Goal: Task Accomplishment & Management: Manage account settings

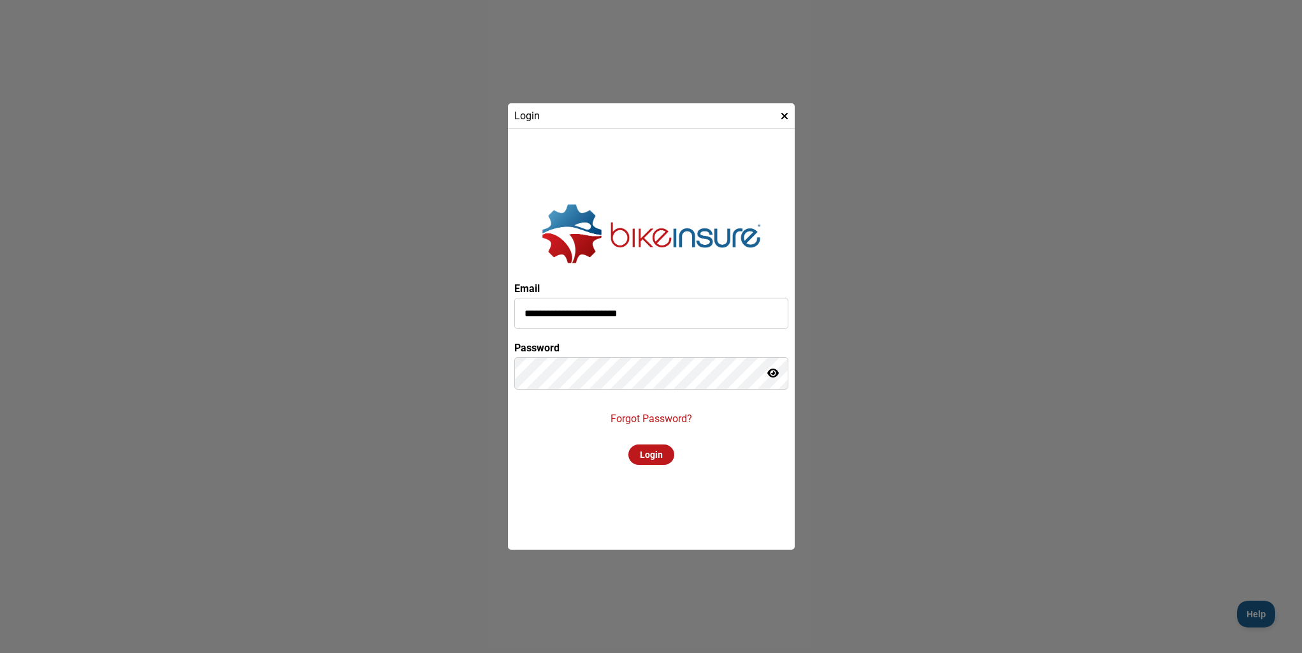
type input "**********"
click at [680, 422] on p "Forgot Password?" at bounding box center [652, 418] width 82 height 12
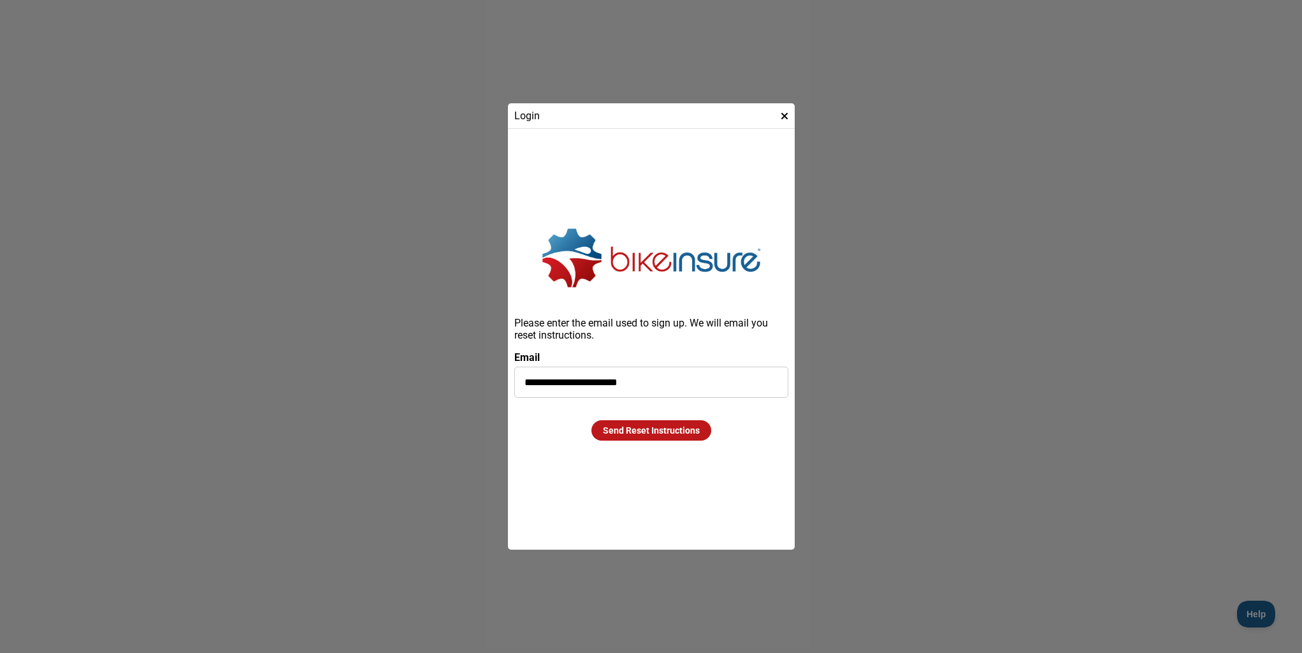
click at [634, 432] on div "Send Reset Instructions" at bounding box center [652, 430] width 120 height 20
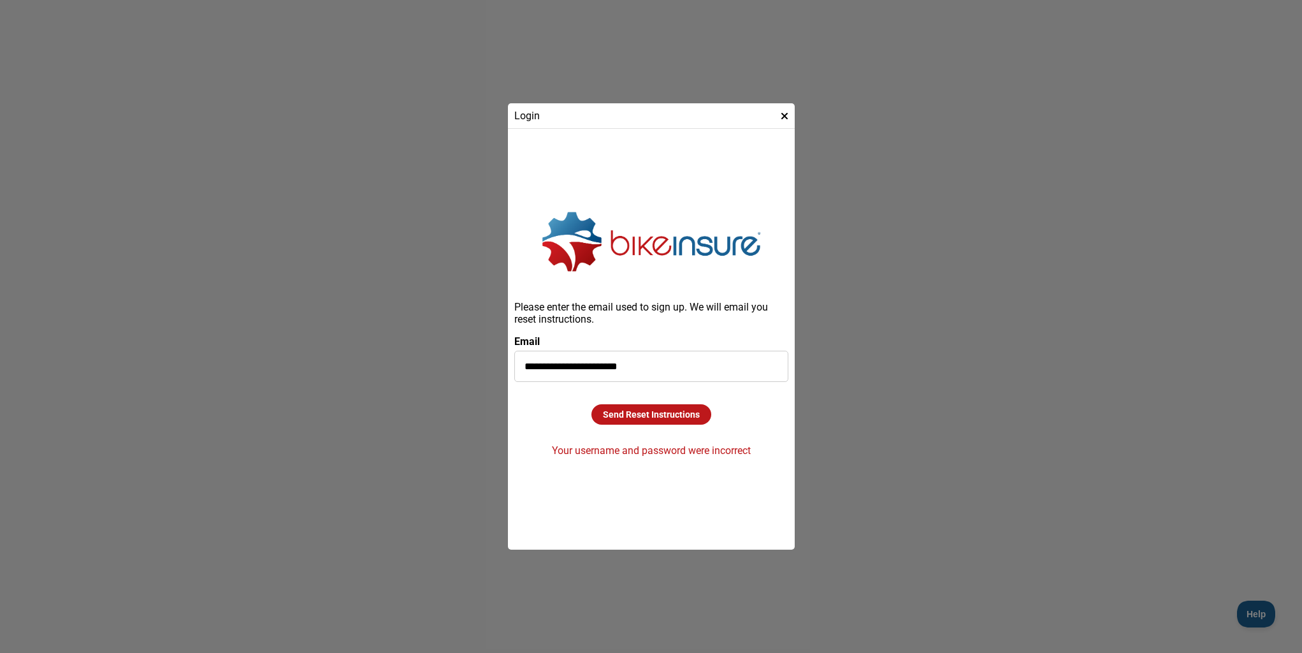
click at [648, 412] on div "Send Reset Instructions" at bounding box center [652, 414] width 120 height 20
click at [784, 115] on icon at bounding box center [785, 116] width 8 height 10
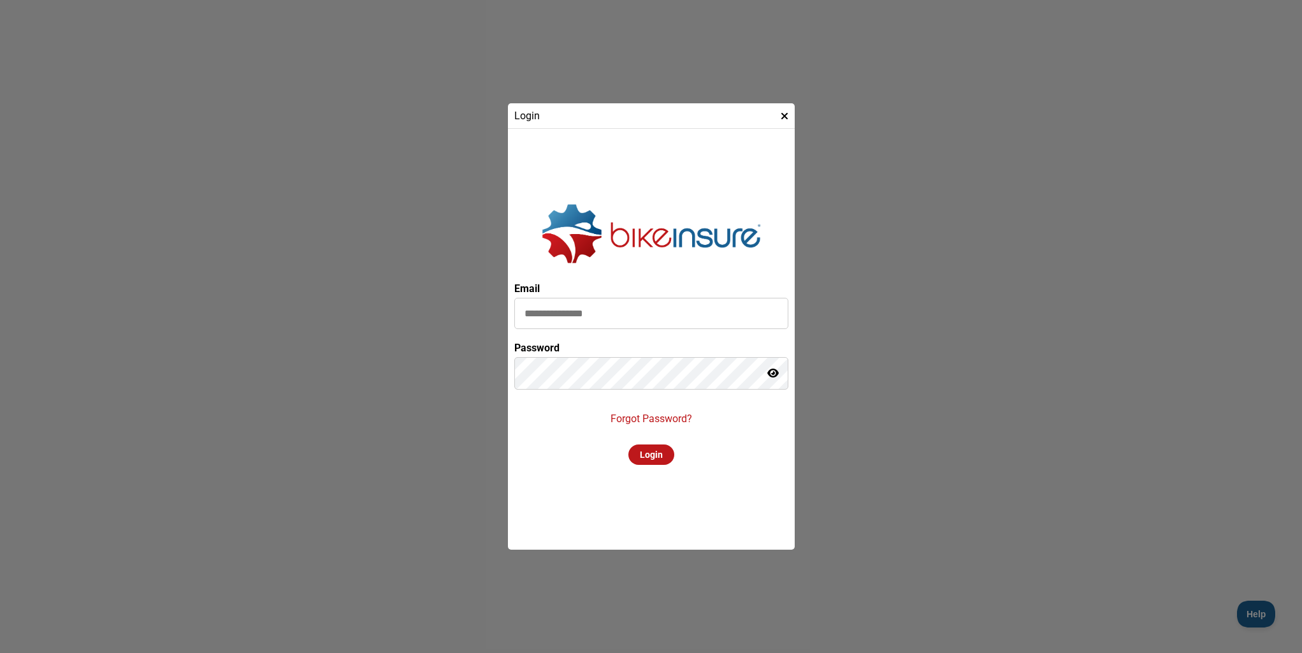
click at [782, 114] on icon at bounding box center [785, 116] width 8 height 10
type input "**********"
click at [701, 351] on div "Password" at bounding box center [651, 367] width 274 height 51
click at [650, 415] on p "Forgot Password?" at bounding box center [652, 418] width 82 height 12
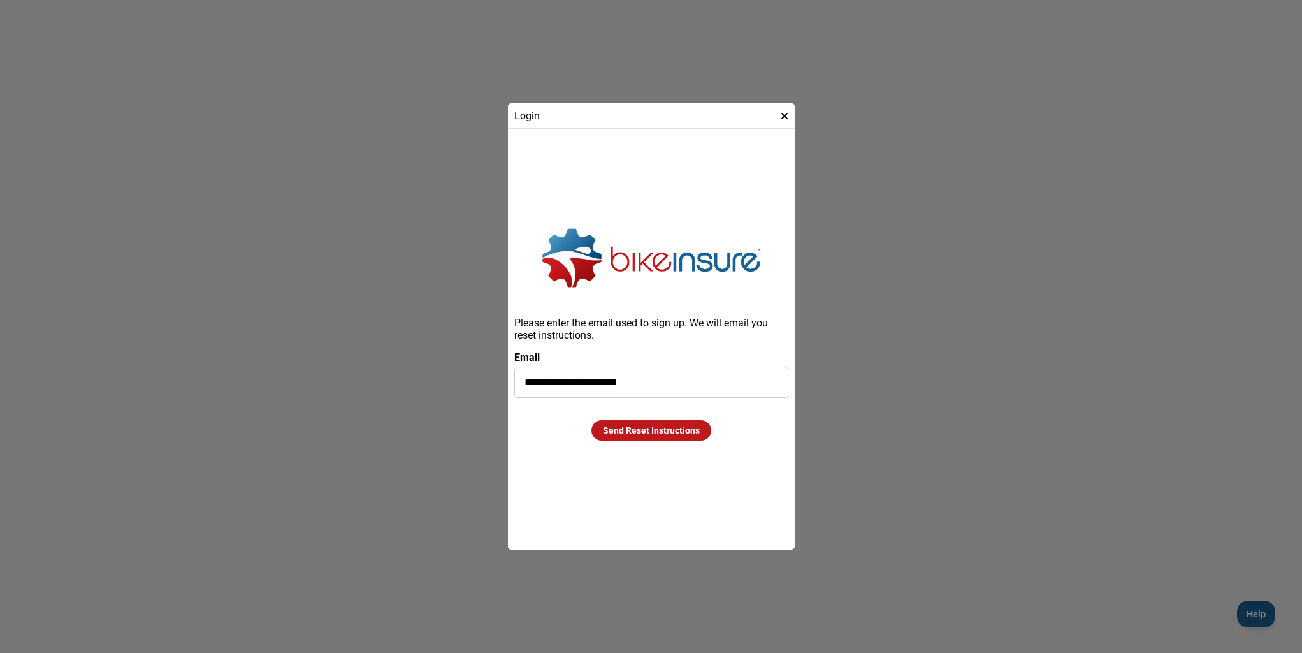
click at [648, 426] on div "Send Reset Instructions" at bounding box center [652, 430] width 120 height 20
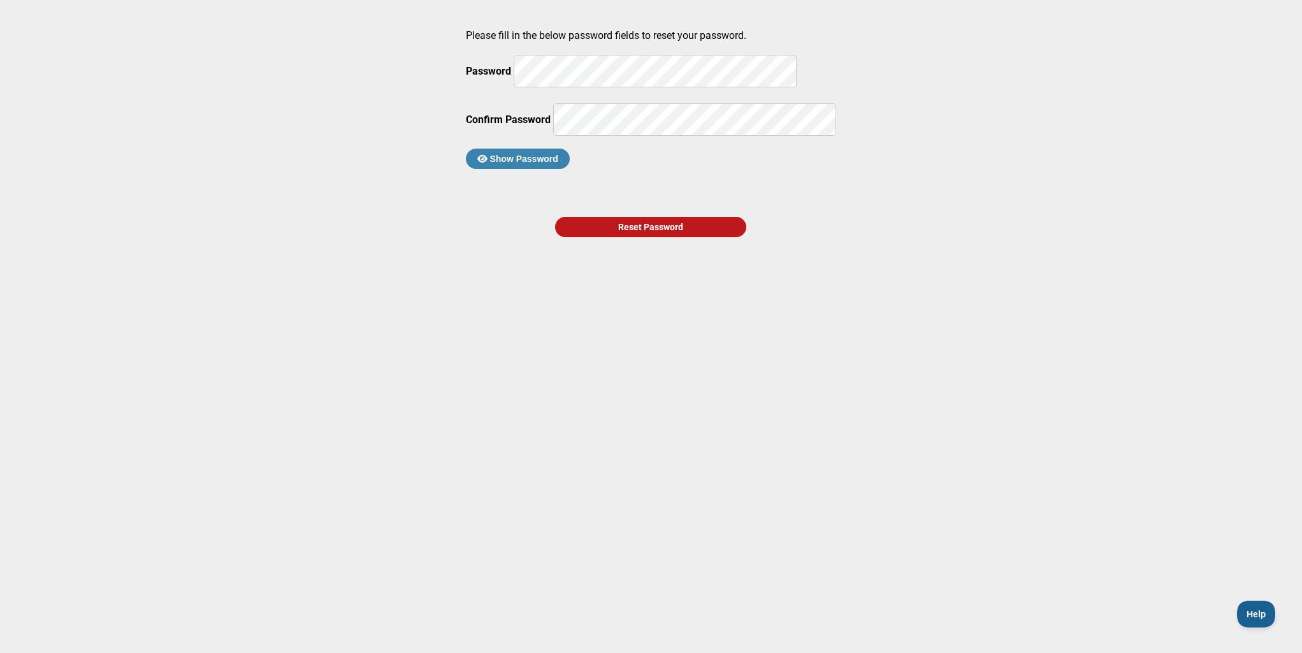
click at [699, 179] on div "Please fill in the below password fields to reset your password. Password Confi…" at bounding box center [651, 128] width 371 height 218
click at [570, 169] on button "Show Password" at bounding box center [518, 159] width 104 height 20
click at [622, 237] on div "Reset Password" at bounding box center [650, 227] width 191 height 20
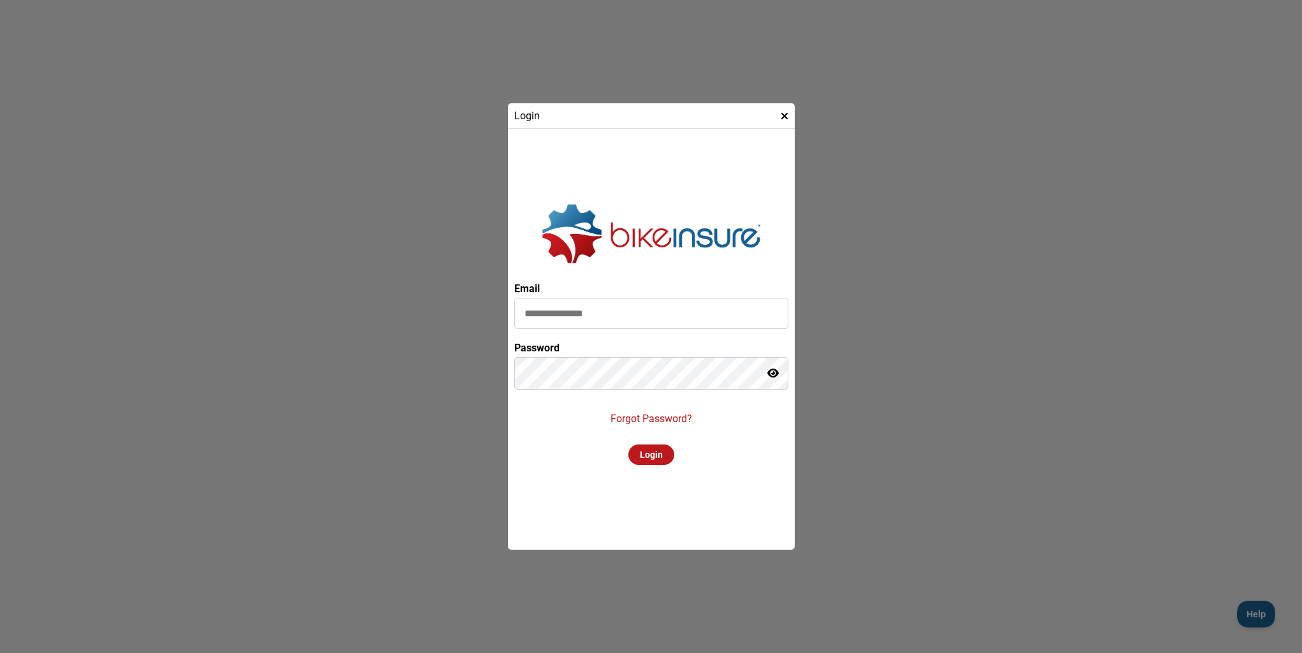
type input "**********"
click at [657, 455] on div "Login" at bounding box center [652, 454] width 46 height 20
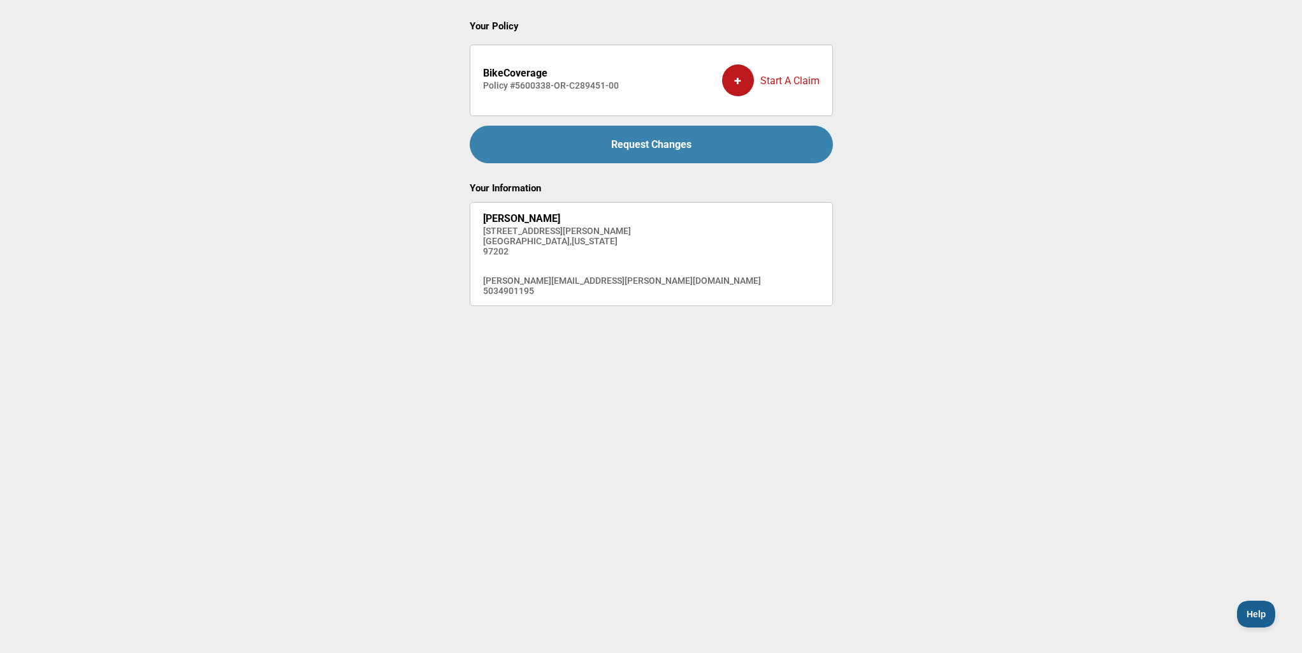
click at [808, 83] on div "+ Start A Claim" at bounding box center [771, 80] width 98 height 51
